Goal: Information Seeking & Learning: Understand process/instructions

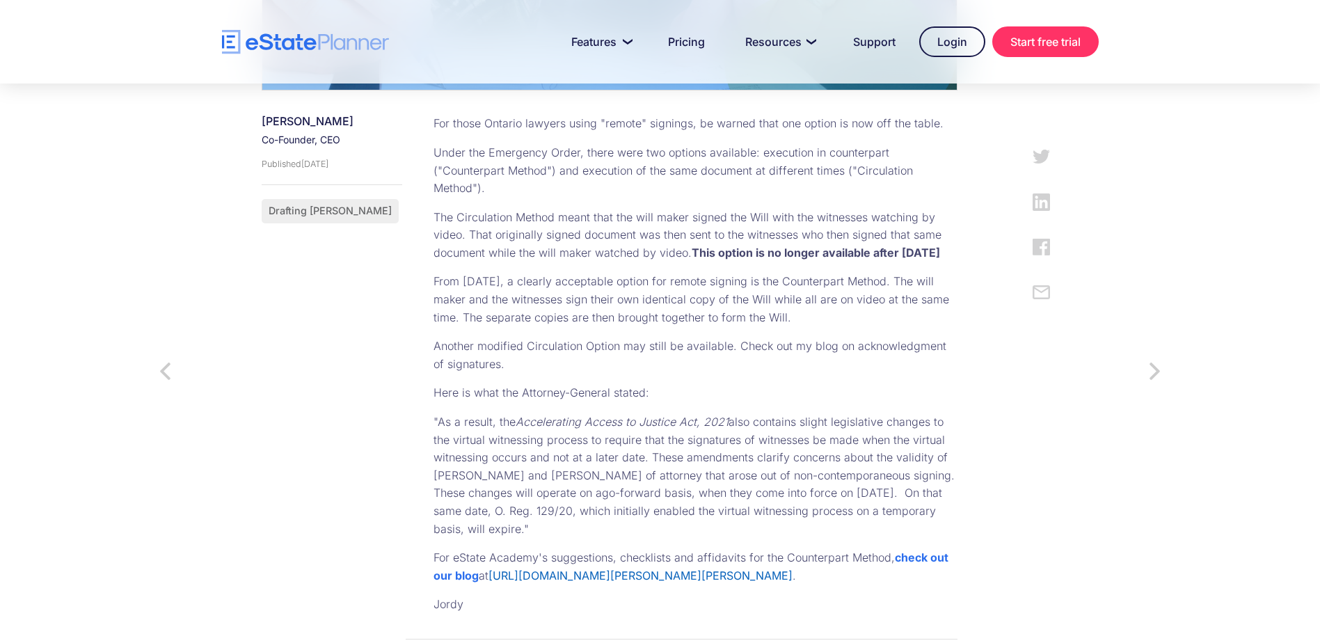
scroll to position [626, 0]
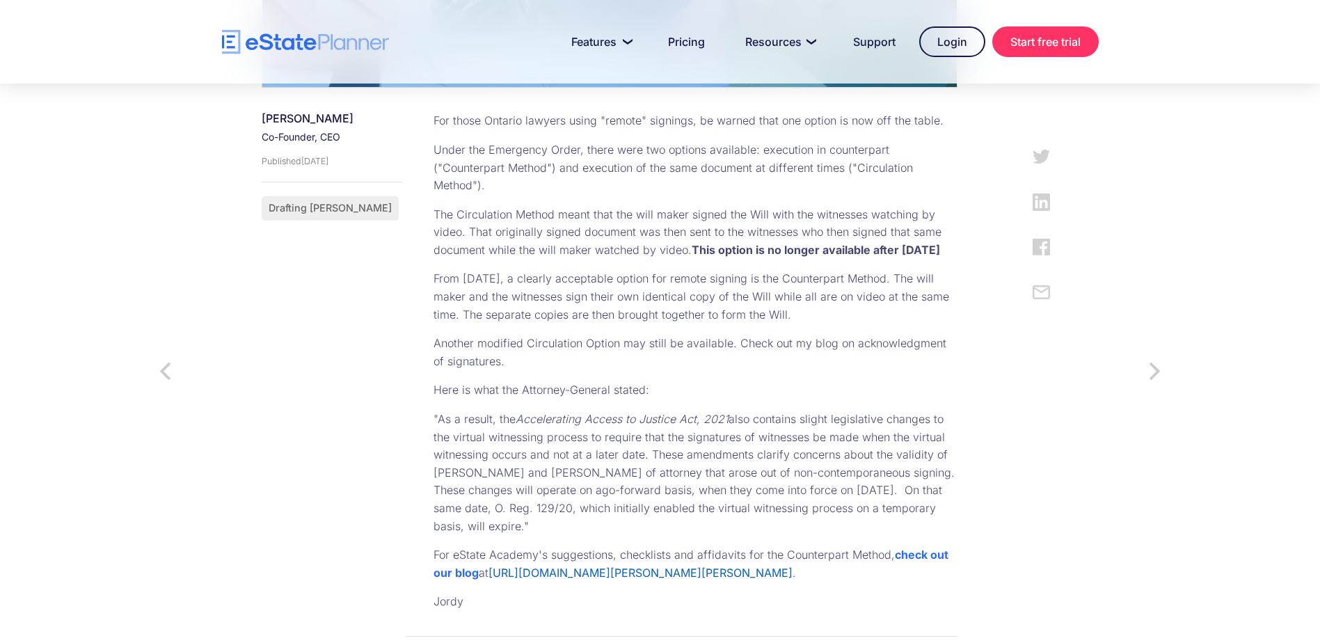
click at [651, 566] on link "https://www.e-stateplanner.com/post/counterpart-execution-of-wills-and-powers-o…" at bounding box center [640, 573] width 304 height 14
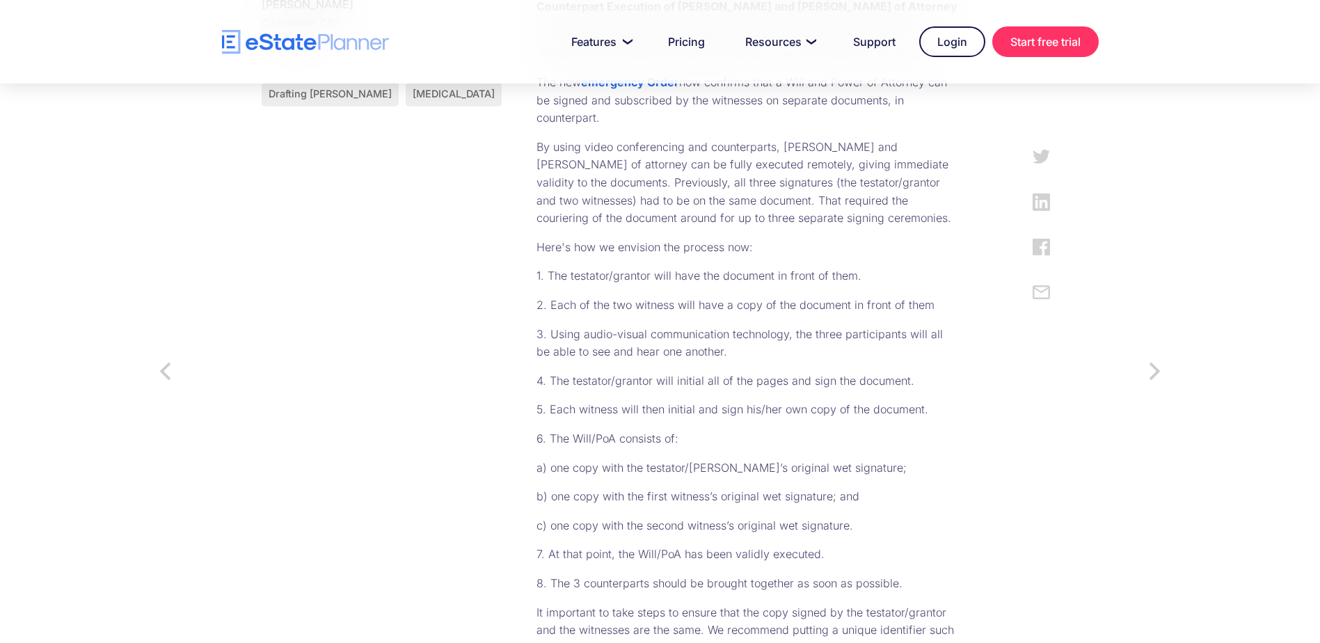
scroll to position [1043, 0]
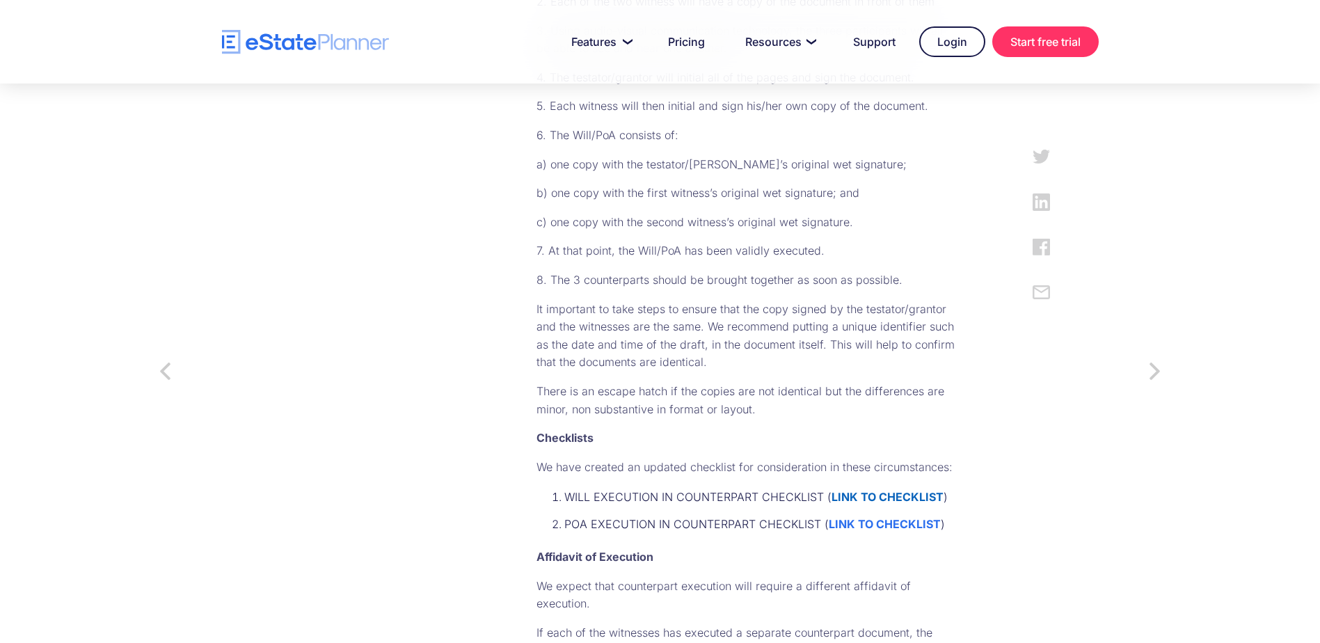
click at [831, 490] on strong "LINK TO CHECKLIST" at bounding box center [887, 497] width 112 height 14
click at [829, 517] on strong "LINK TO CHECKLIST" at bounding box center [885, 524] width 112 height 14
click at [831, 490] on strong "LINK TO CHECKLIST" at bounding box center [887, 497] width 112 height 14
click at [959, 35] on link "Login" at bounding box center [952, 41] width 66 height 31
